Goal: Information Seeking & Learning: Learn about a topic

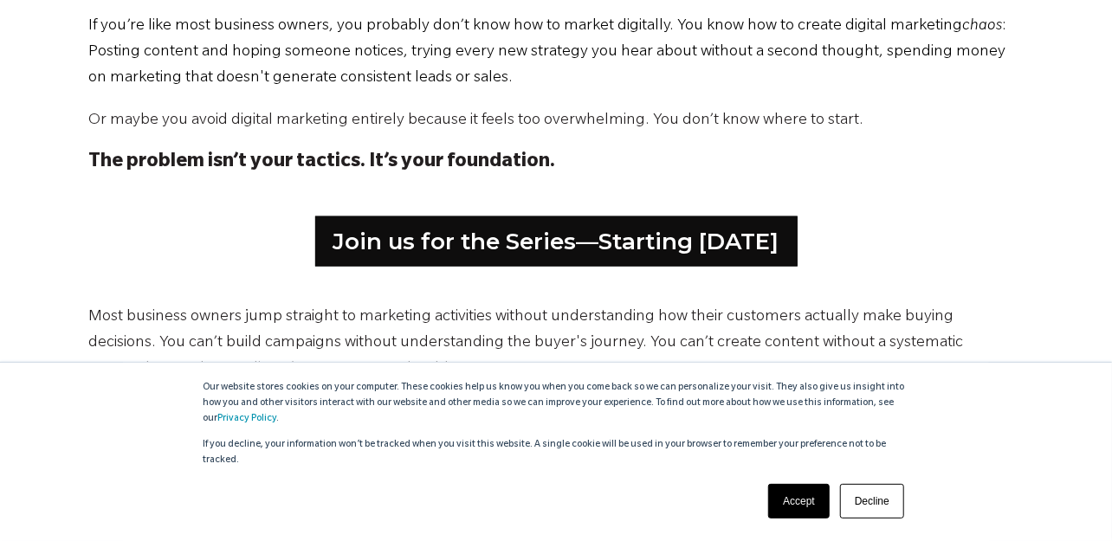
scroll to position [953, 0]
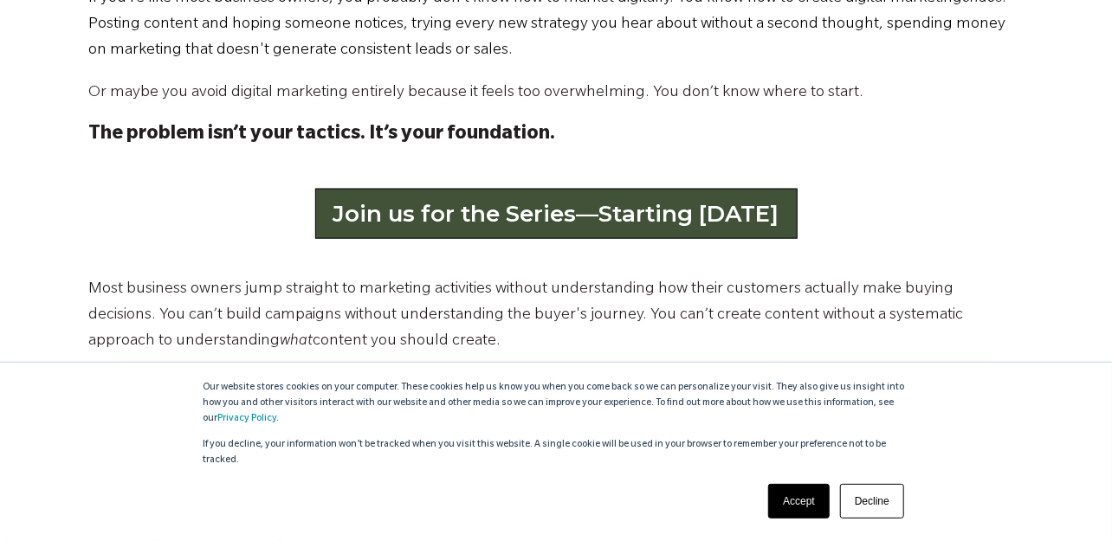
click at [559, 212] on link "Join us for the Series—Starting [DATE]" at bounding box center [556, 214] width 482 height 50
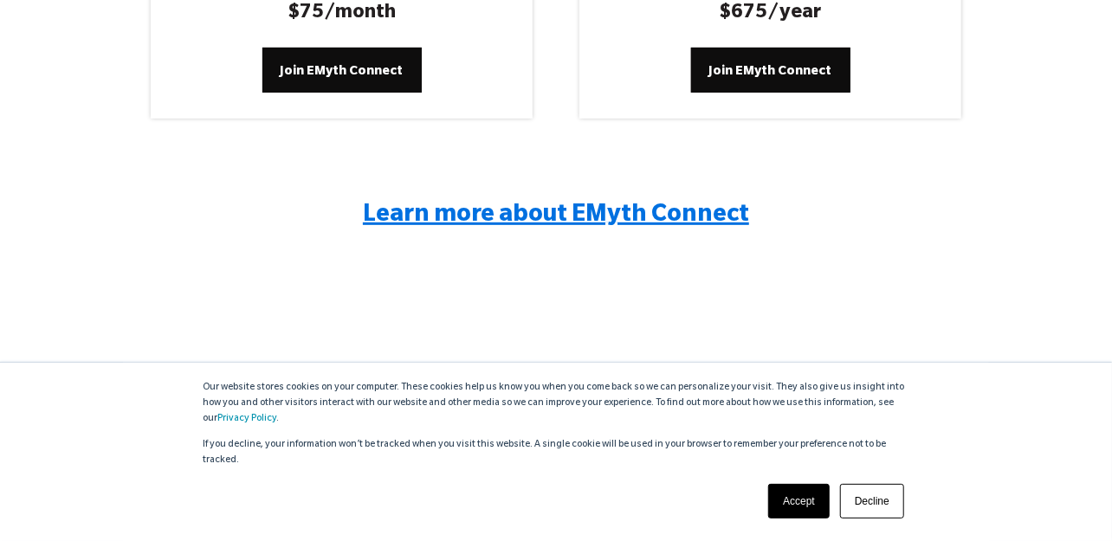
scroll to position [3491, 0]
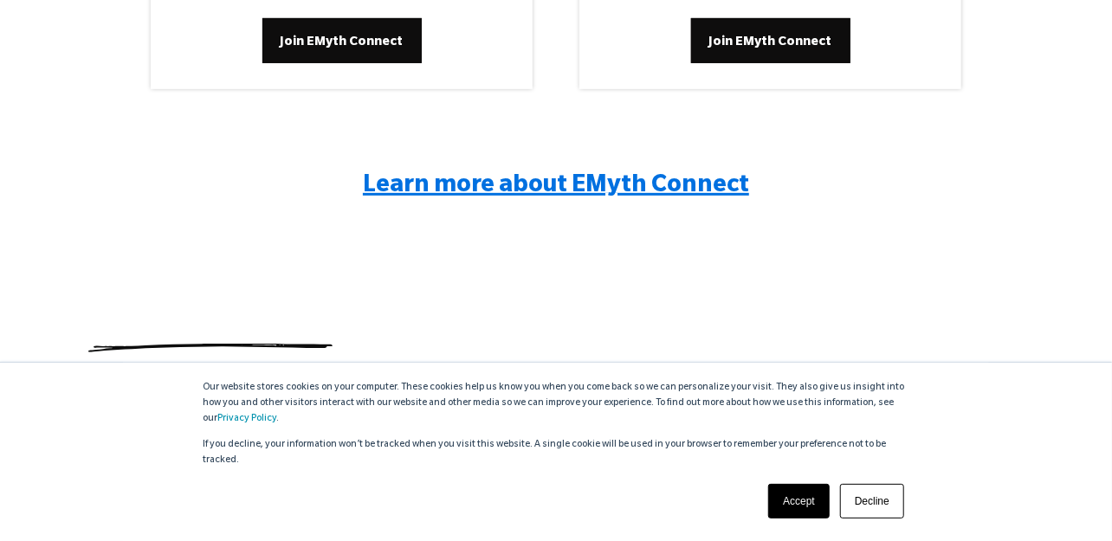
click at [584, 189] on span "Learn more about EMyth Connect" at bounding box center [556, 187] width 386 height 26
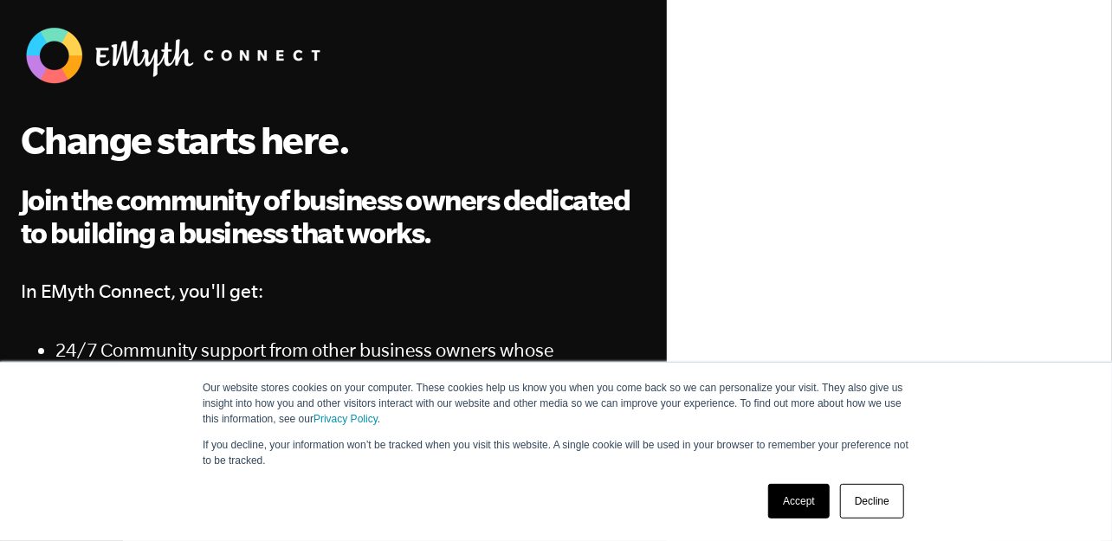
scroll to position [87, 0]
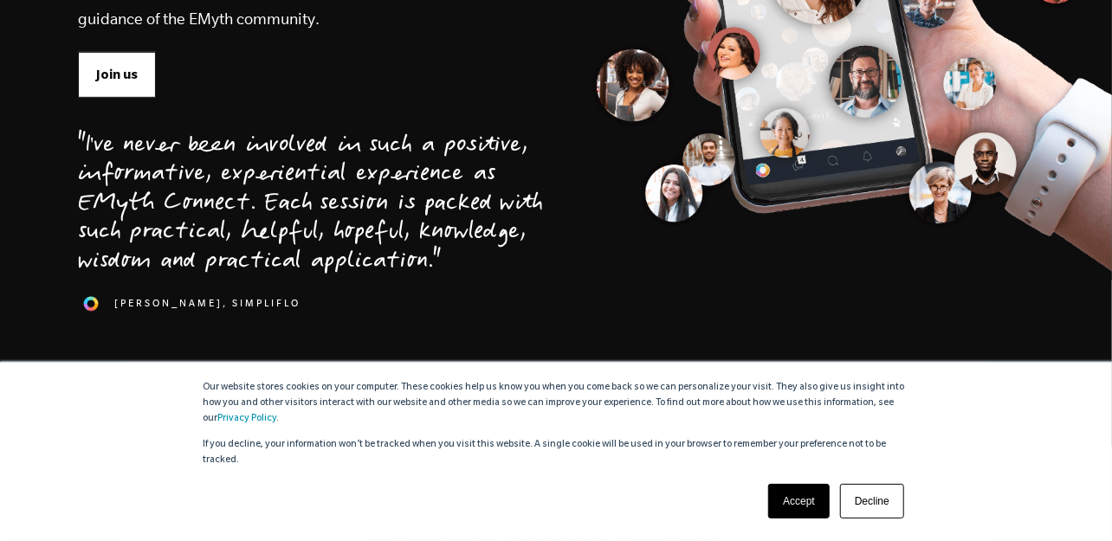
scroll to position [520, 0]
